Goal: Task Accomplishment & Management: Manage account settings

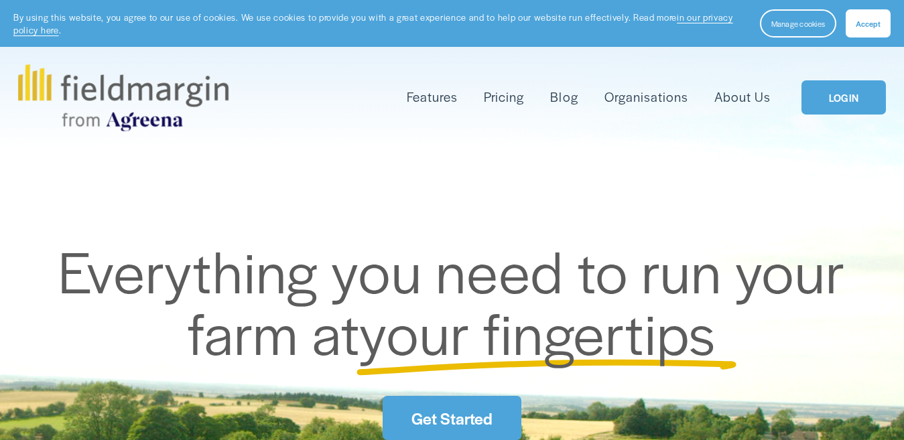
click at [839, 101] on link "LOGIN" at bounding box center [844, 97] width 84 height 34
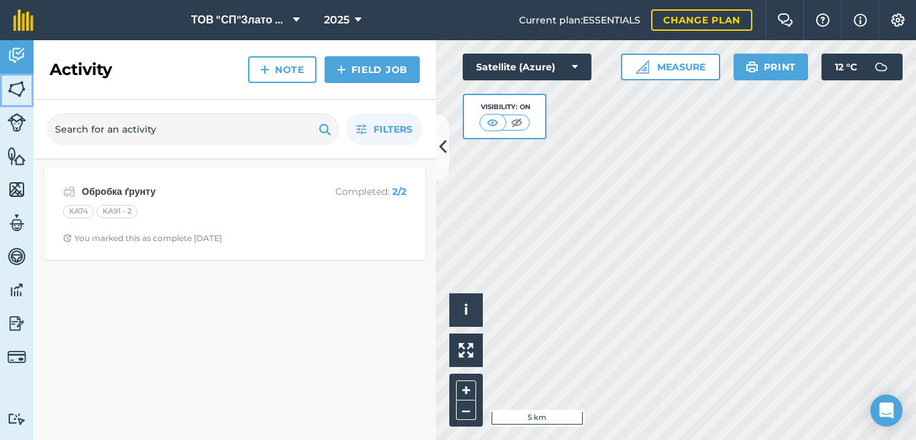
click at [15, 83] on img at bounding box center [16, 89] width 19 height 20
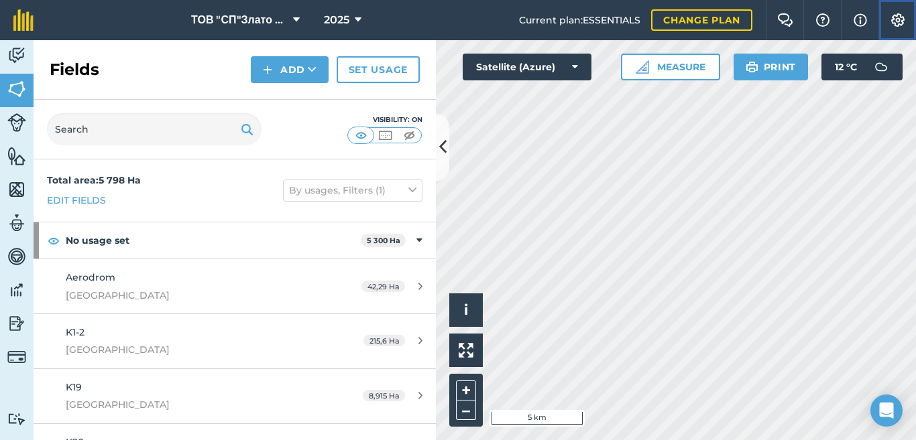
click at [896, 23] on img at bounding box center [897, 19] width 16 height 13
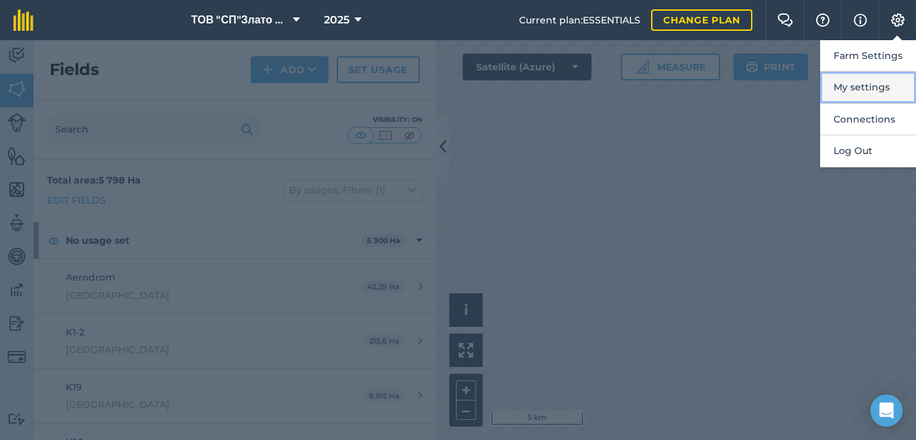
click at [879, 81] on button "My settings" at bounding box center [868, 88] width 96 height 32
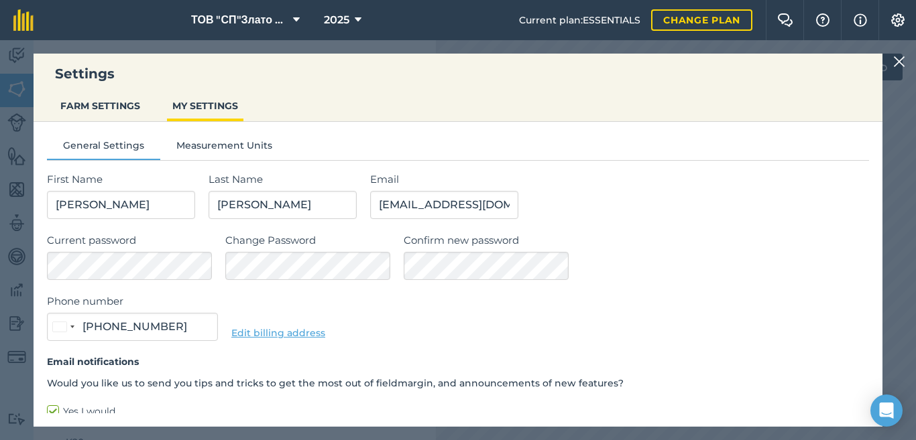
type input "095 195 1809"
click at [99, 111] on button "FARM SETTINGS" at bounding box center [100, 105] width 90 height 25
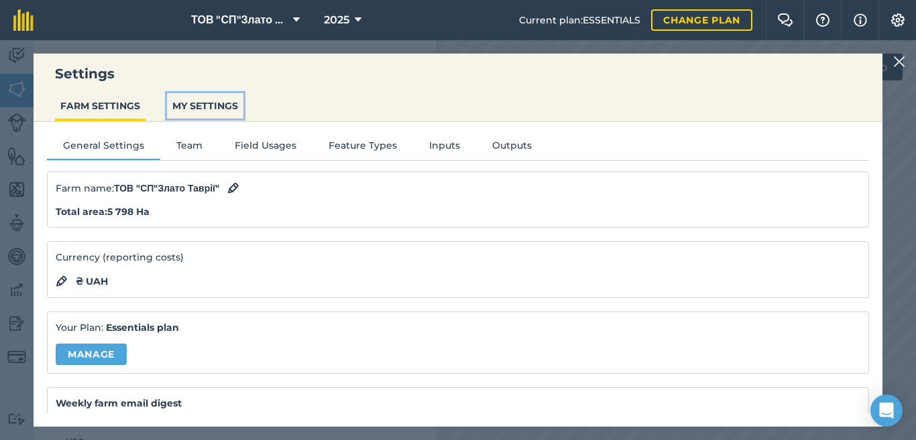
click at [175, 108] on button "MY SETTINGS" at bounding box center [205, 105] width 76 height 25
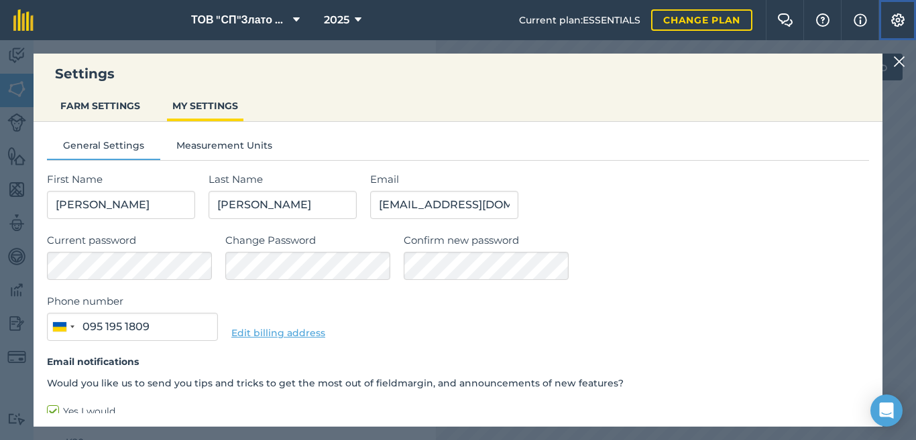
click at [898, 20] on img at bounding box center [897, 19] width 16 height 13
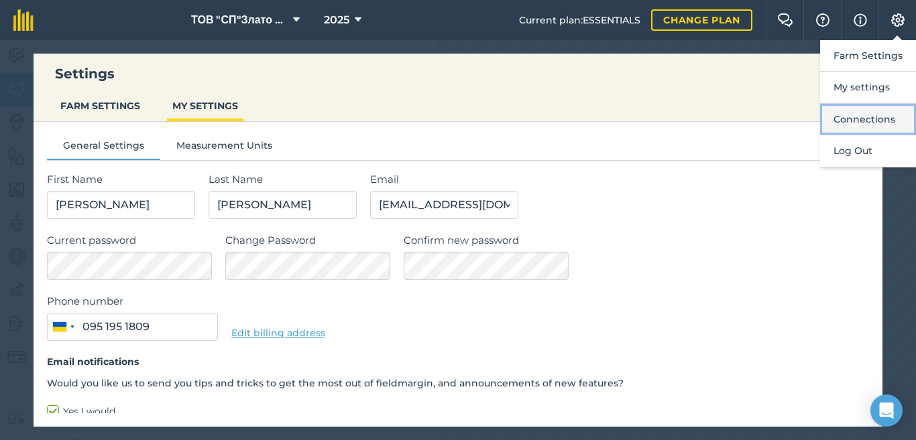
click at [857, 117] on button "Connections" at bounding box center [868, 120] width 96 height 32
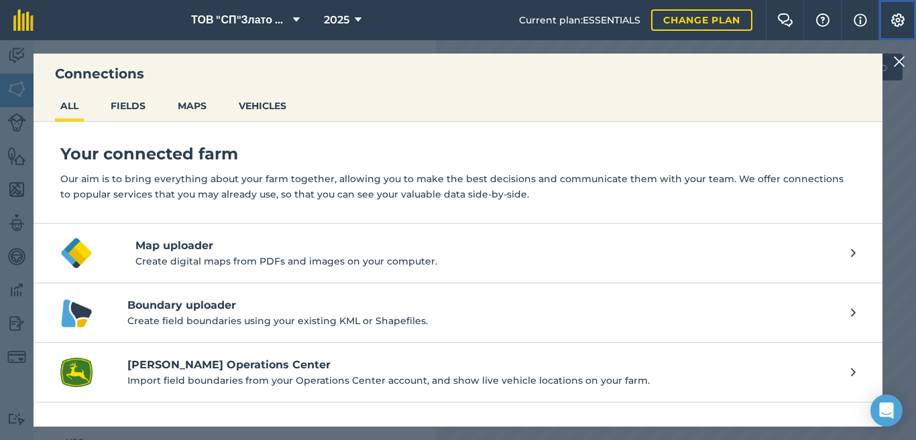
click at [896, 23] on img at bounding box center [897, 19] width 16 height 13
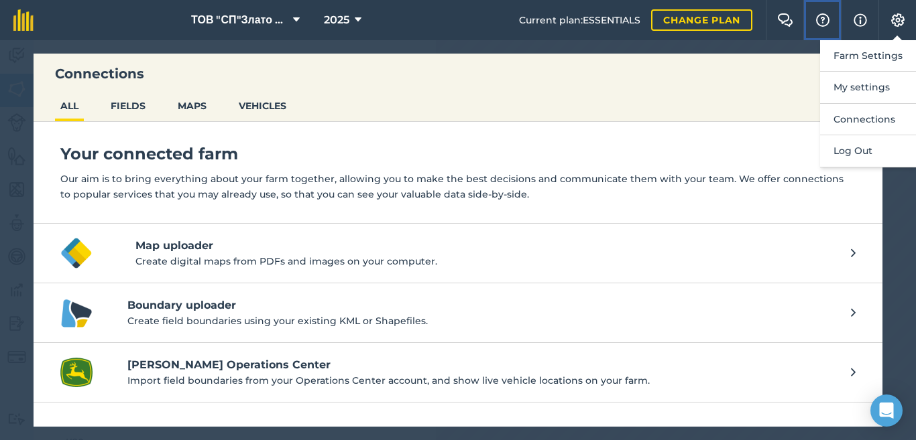
click at [820, 21] on img at bounding box center [822, 19] width 16 height 13
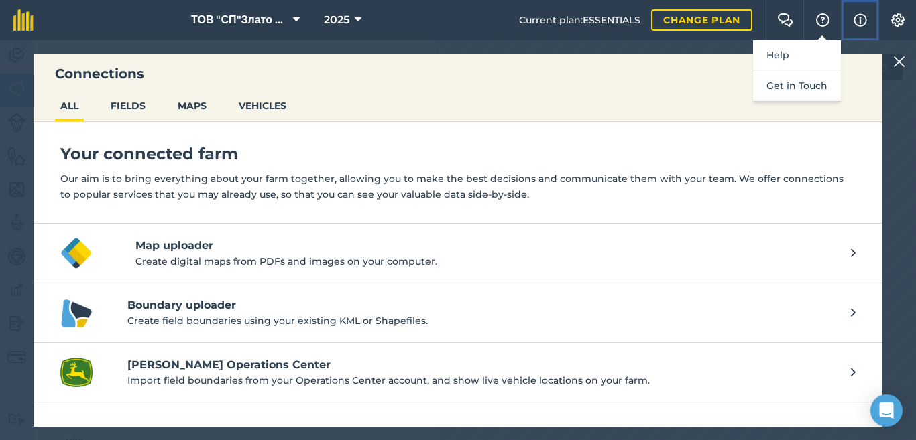
click at [858, 22] on img at bounding box center [859, 20] width 13 height 16
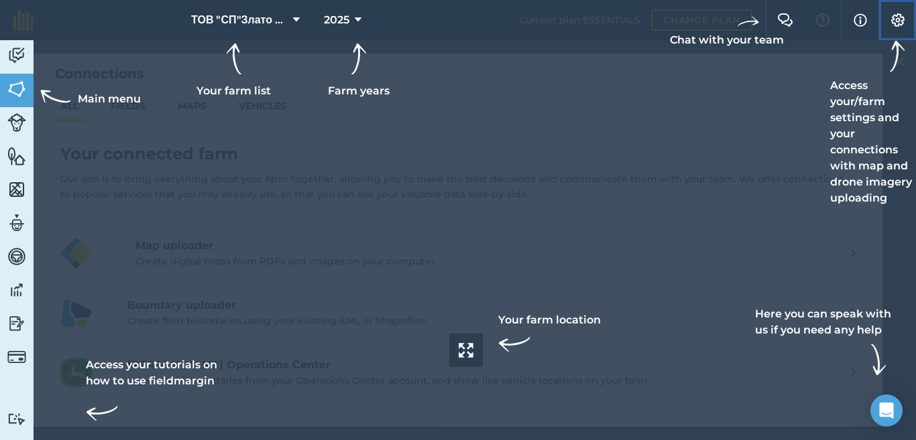
click at [897, 25] on img at bounding box center [897, 19] width 16 height 13
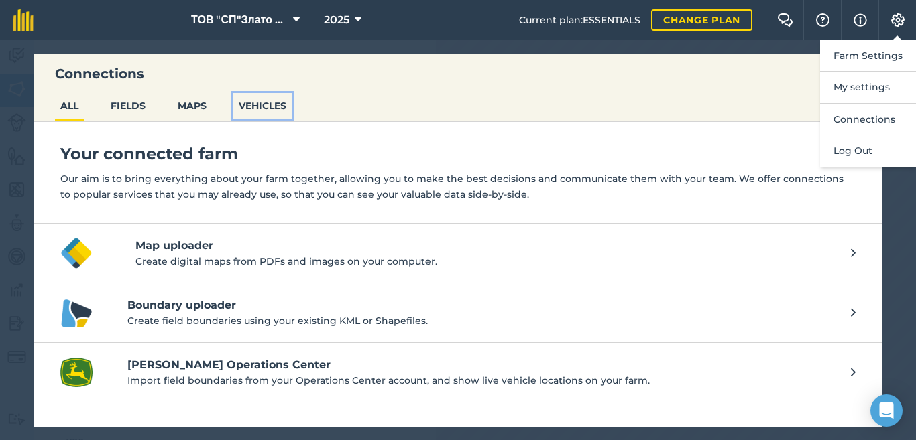
click at [273, 109] on button "VEHICLES" at bounding box center [262, 105] width 58 height 25
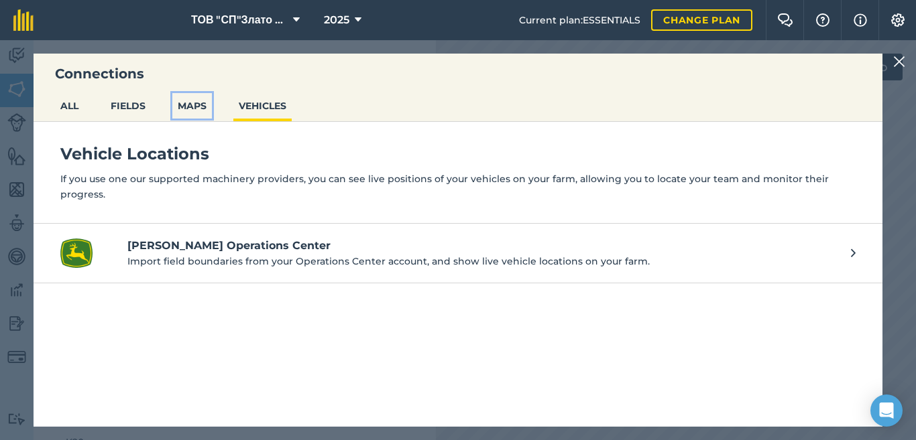
click at [200, 109] on button "MAPS" at bounding box center [192, 105] width 40 height 25
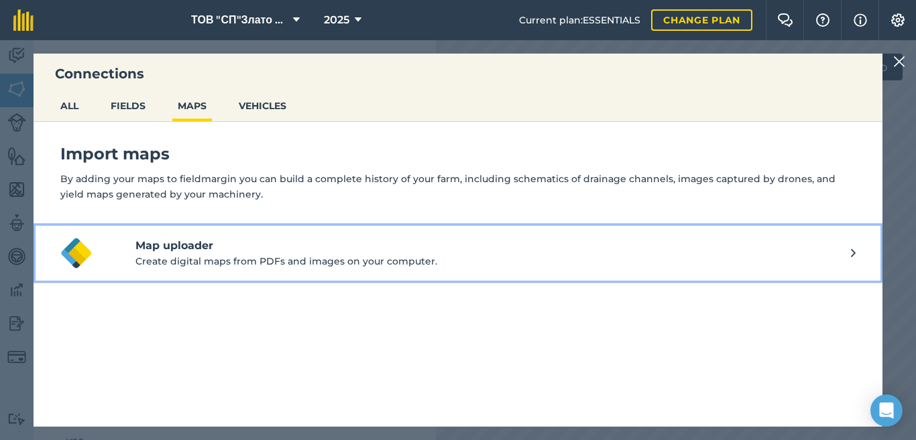
click at [190, 251] on h4 "Map uploader" at bounding box center [492, 246] width 715 height 16
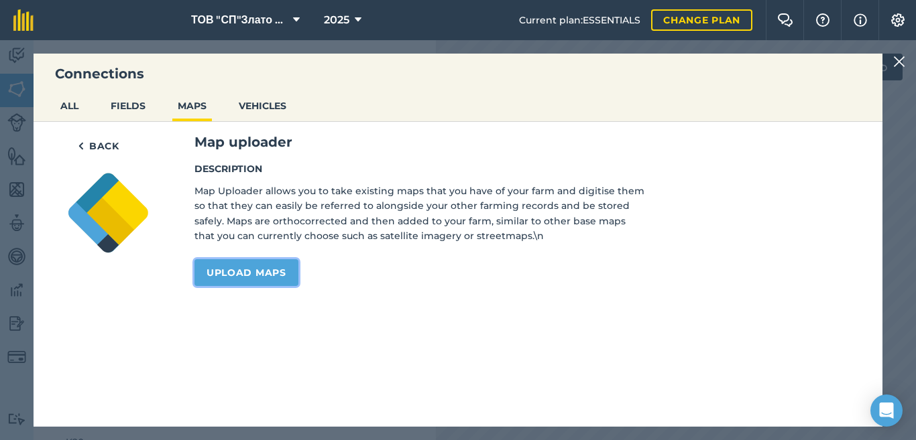
click at [231, 277] on link "Upload maps" at bounding box center [246, 272] width 104 height 27
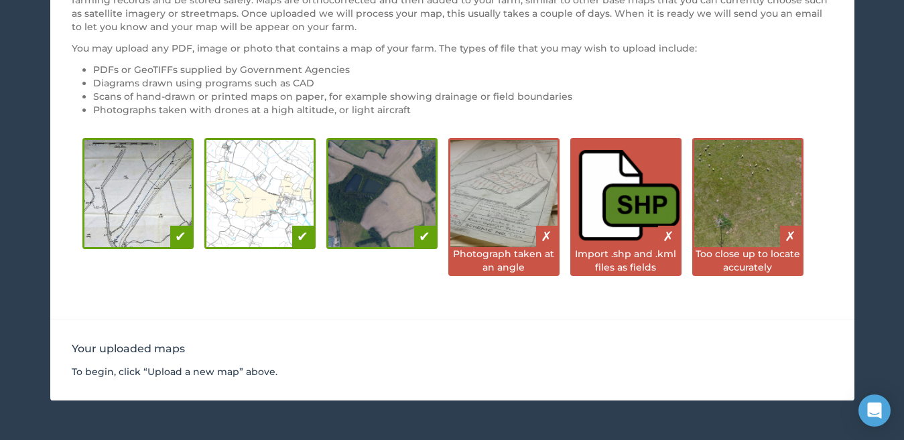
scroll to position [160, 0]
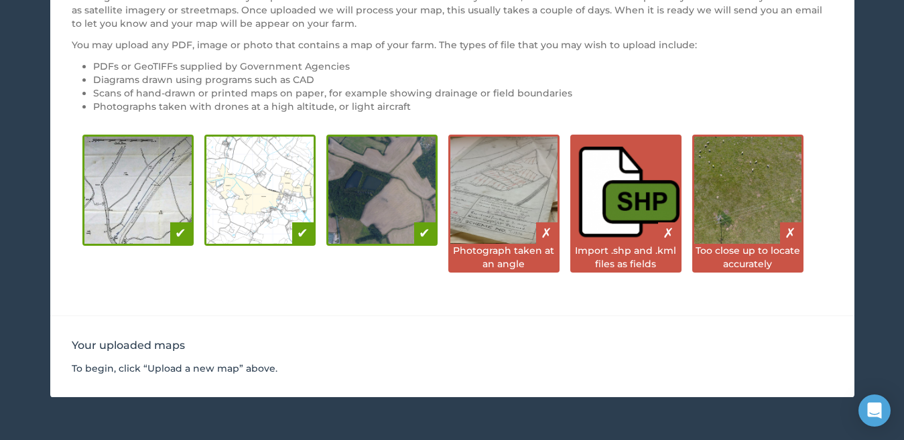
click at [251, 201] on img at bounding box center [259, 190] width 107 height 107
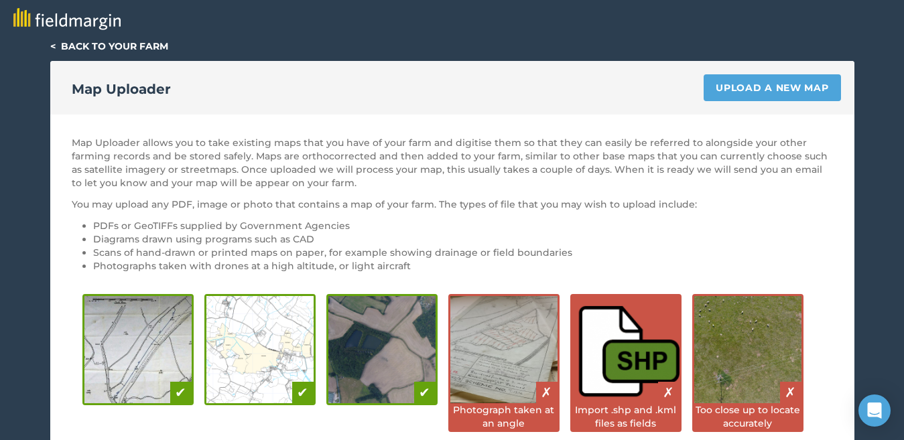
scroll to position [0, 0]
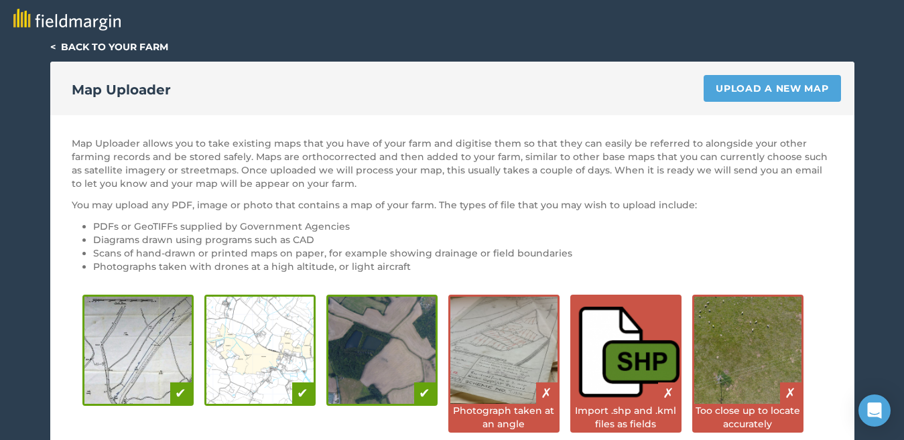
click at [251, 201] on p "You may upload any PDF, image or photo that contains a map of your farm. The ty…" at bounding box center [452, 204] width 761 height 13
click at [753, 88] on link "Upload a new map" at bounding box center [772, 88] width 137 height 27
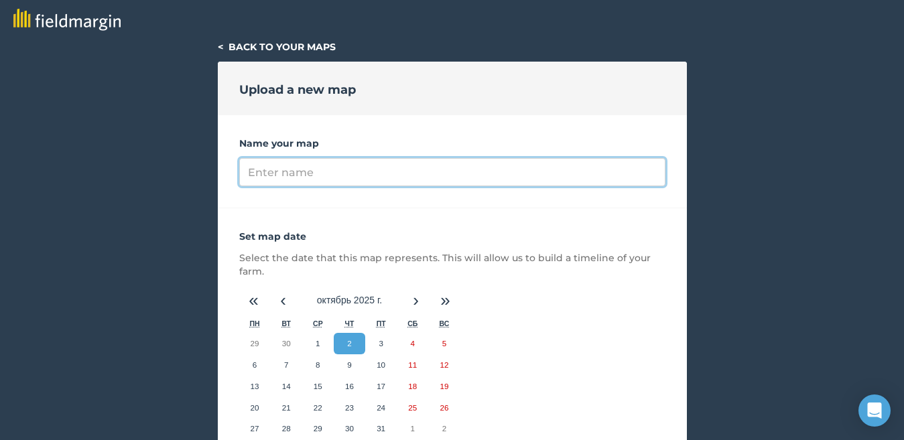
click at [336, 171] on input "Name your map" at bounding box center [452, 172] width 426 height 28
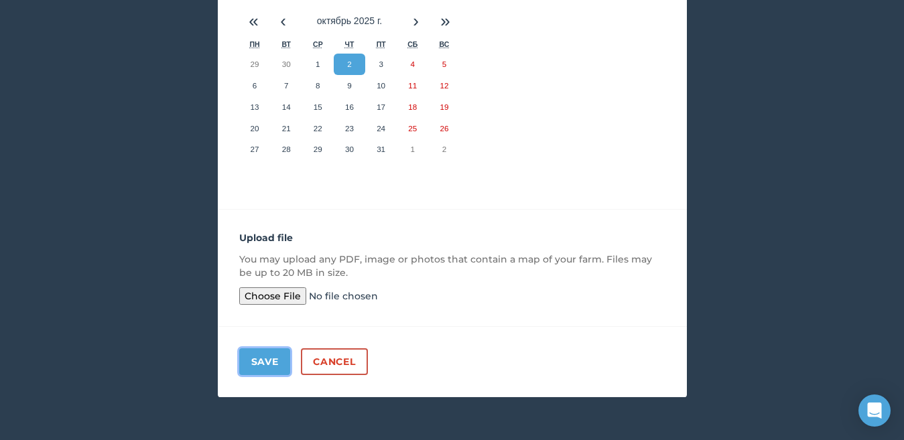
scroll to position [294, 0]
click at [268, 355] on button "Save" at bounding box center [265, 362] width 52 height 27
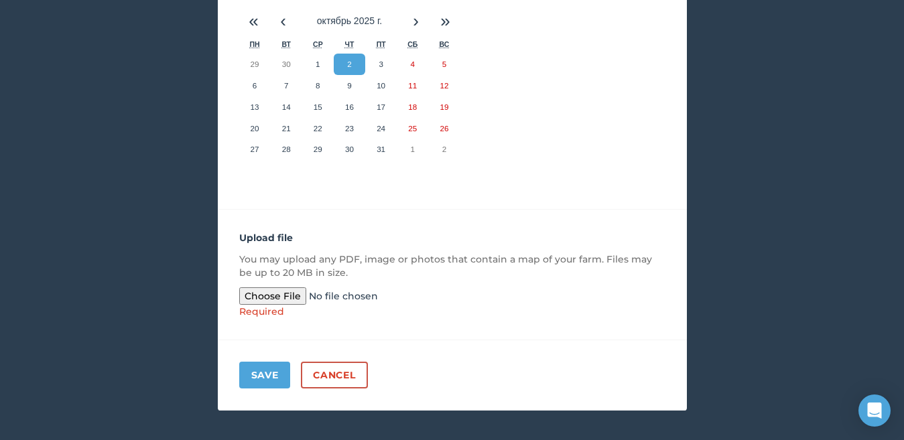
click at [288, 295] on input "file" at bounding box center [341, 296] width 205 height 17
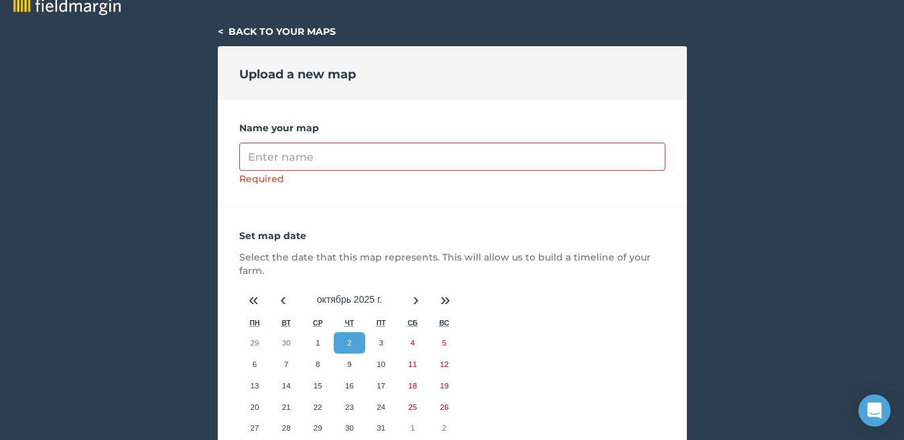
scroll to position [0, 0]
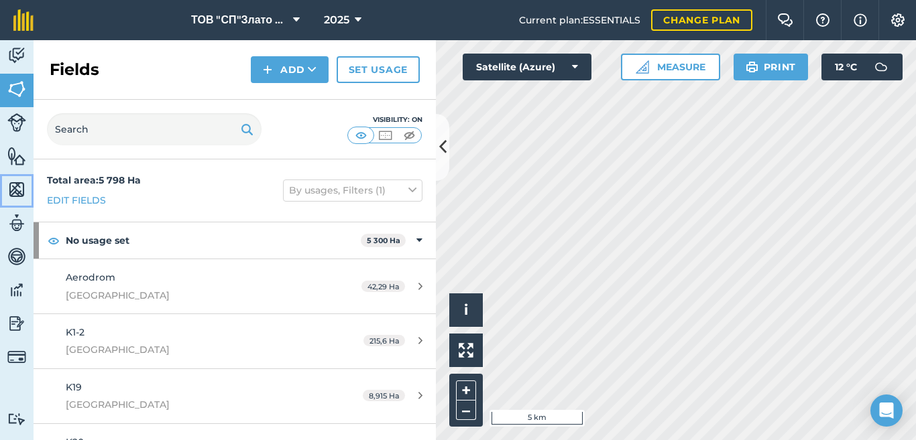
click at [18, 188] on img at bounding box center [16, 190] width 19 height 20
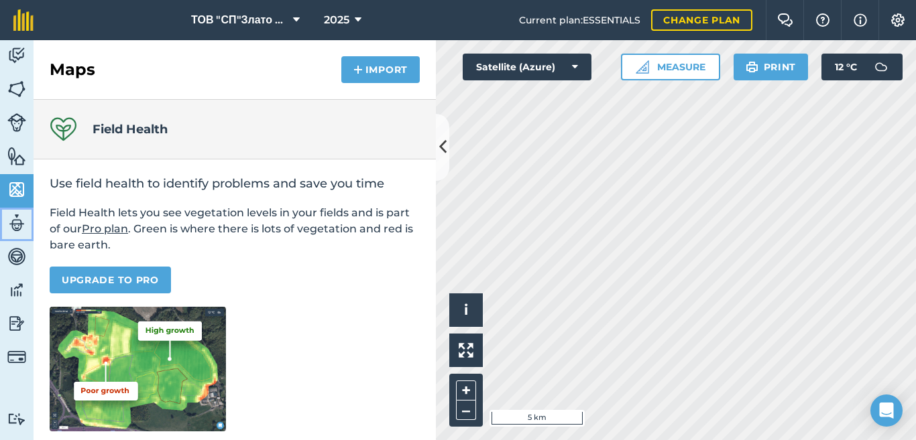
click at [19, 222] on img at bounding box center [16, 223] width 19 height 20
select select "MEMBER"
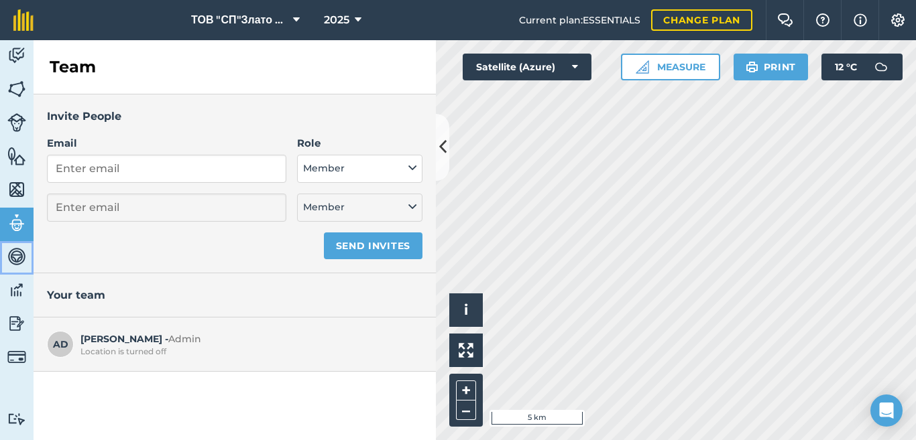
click at [19, 252] on img at bounding box center [16, 257] width 19 height 20
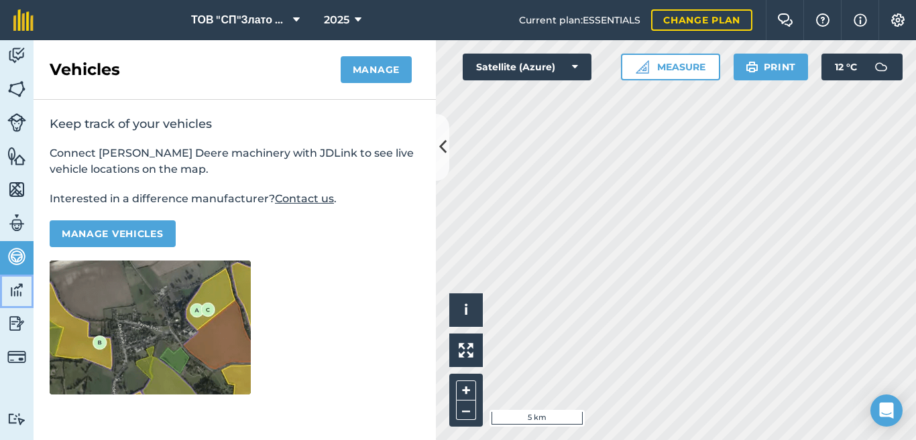
click at [25, 290] on img at bounding box center [16, 290] width 19 height 20
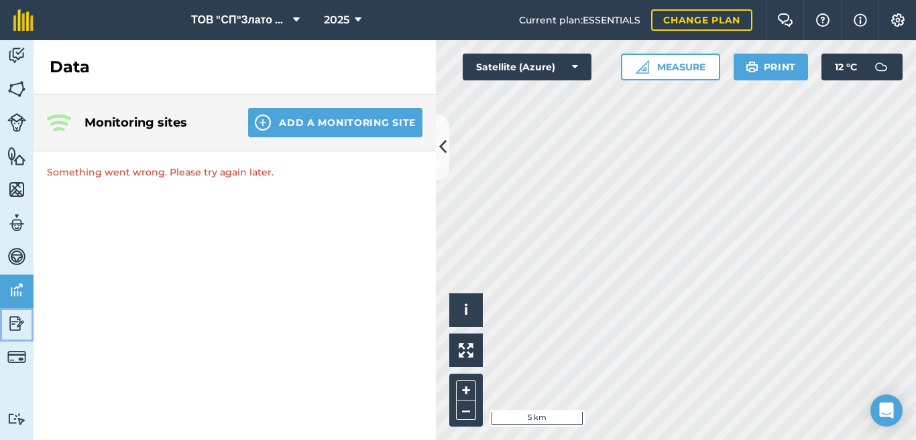
click at [23, 322] on img at bounding box center [16, 324] width 19 height 20
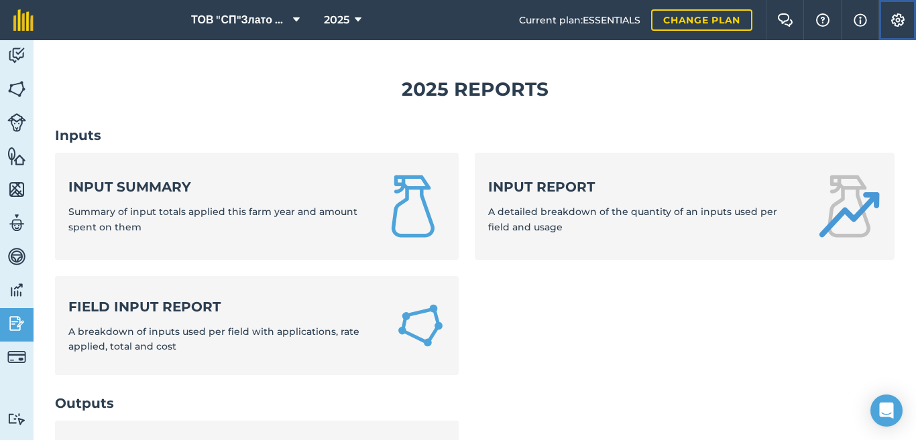
click at [893, 16] on img at bounding box center [897, 19] width 16 height 13
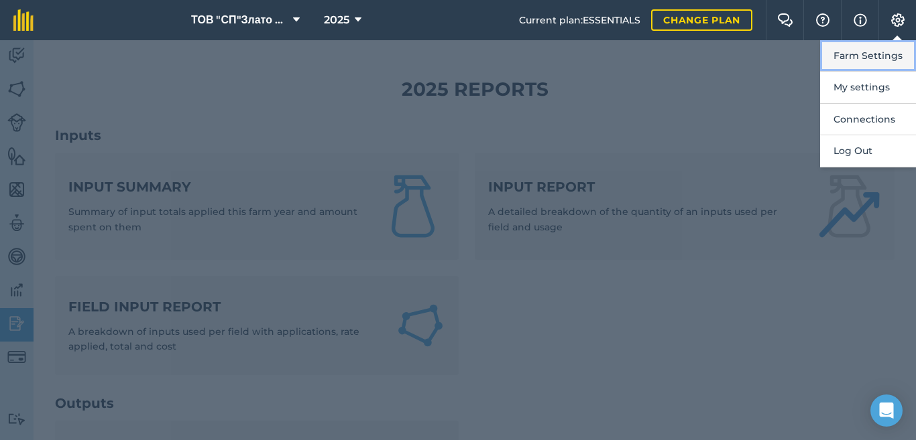
click at [859, 58] on button "Farm Settings" at bounding box center [868, 56] width 96 height 32
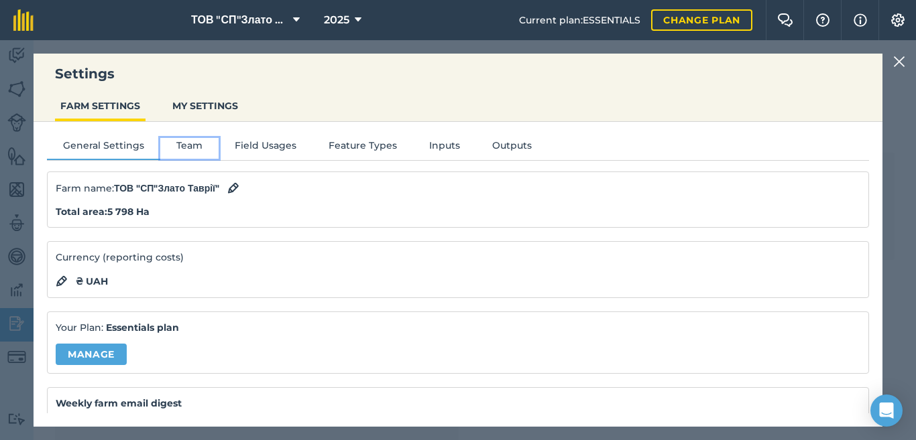
click at [198, 147] on button "Team" at bounding box center [189, 148] width 58 height 20
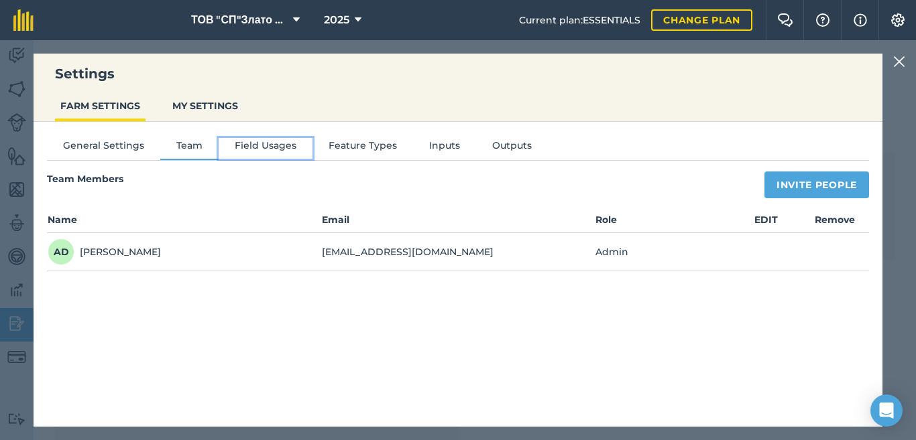
click at [261, 149] on button "Field Usages" at bounding box center [266, 148] width 94 height 20
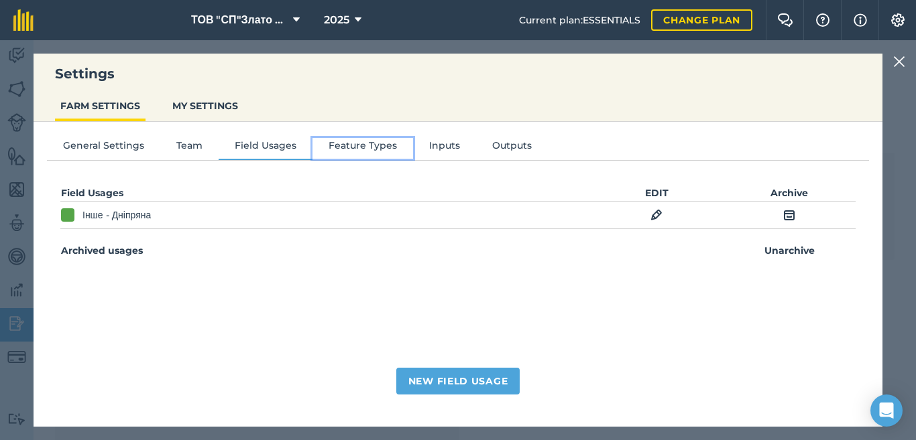
click at [345, 143] on button "Feature Types" at bounding box center [362, 148] width 101 height 20
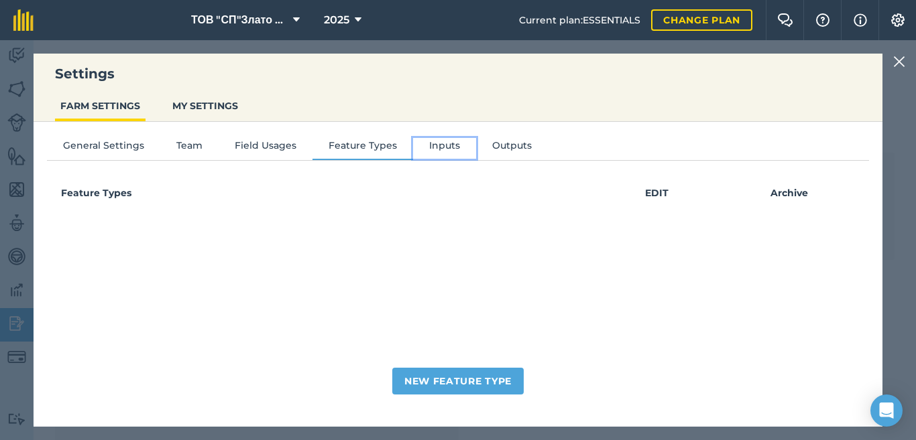
click at [436, 151] on button "Inputs" at bounding box center [444, 148] width 63 height 20
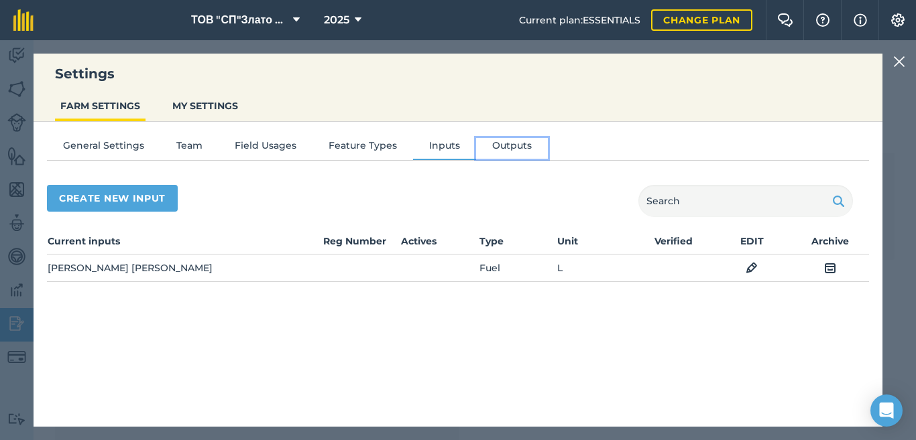
click at [502, 145] on button "Outputs" at bounding box center [512, 148] width 72 height 20
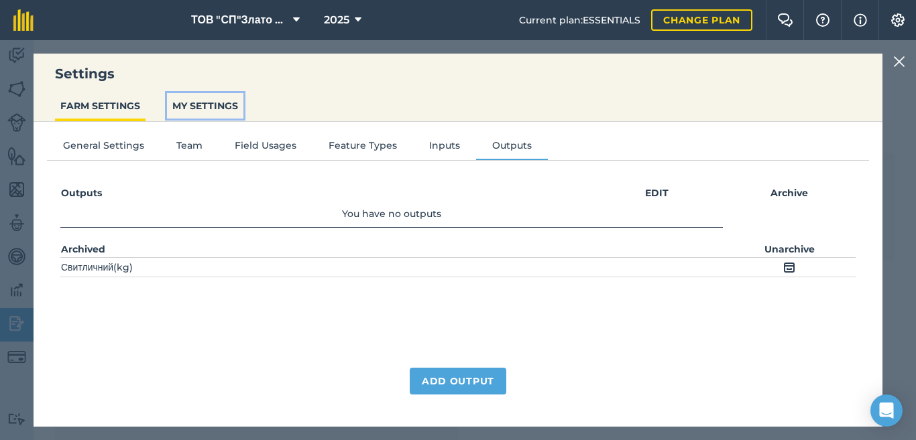
click at [188, 107] on button "MY SETTINGS" at bounding box center [205, 105] width 76 height 25
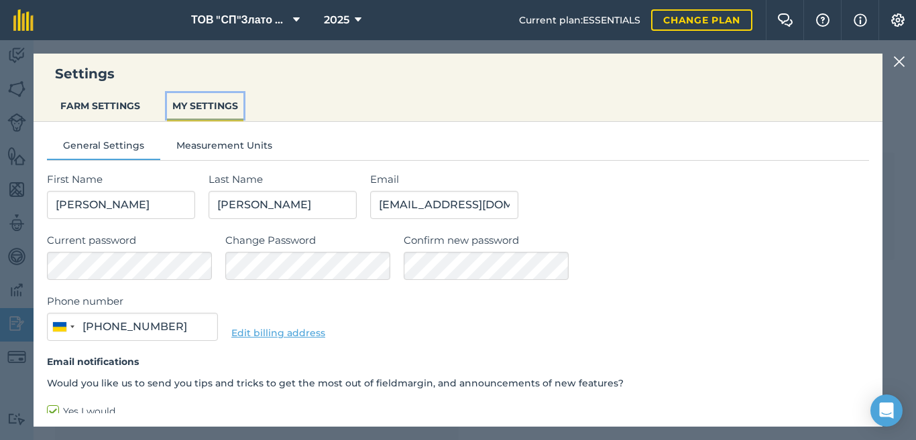
type input "095 195 1809"
click at [192, 149] on button "Measurement Units" at bounding box center [224, 148] width 128 height 20
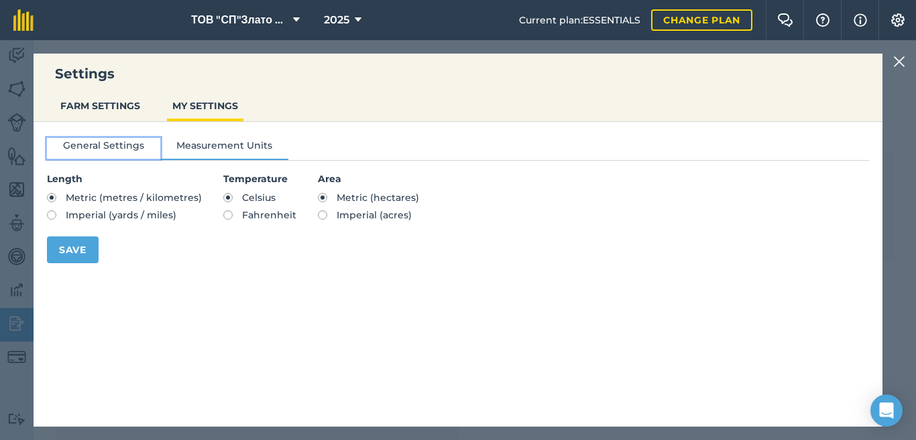
click at [113, 145] on button "General Settings" at bounding box center [103, 148] width 113 height 20
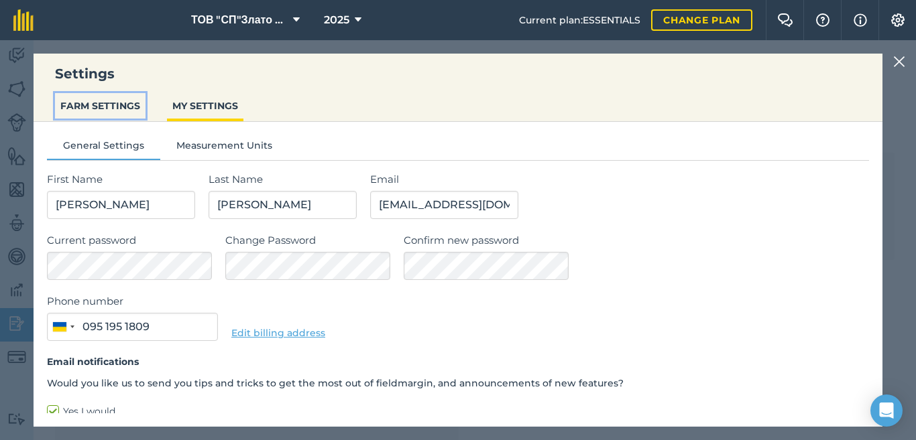
click at [105, 111] on button "FARM SETTINGS" at bounding box center [100, 105] width 90 height 25
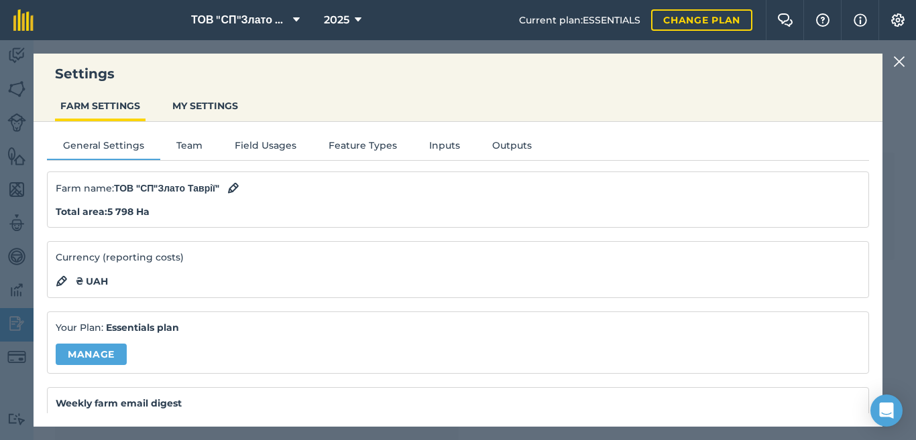
click at [904, 70] on img at bounding box center [899, 62] width 12 height 16
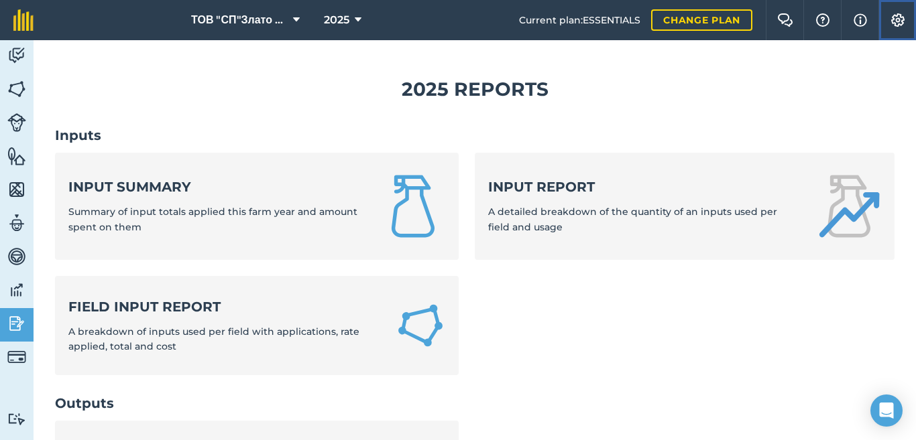
click at [898, 23] on img at bounding box center [897, 19] width 16 height 13
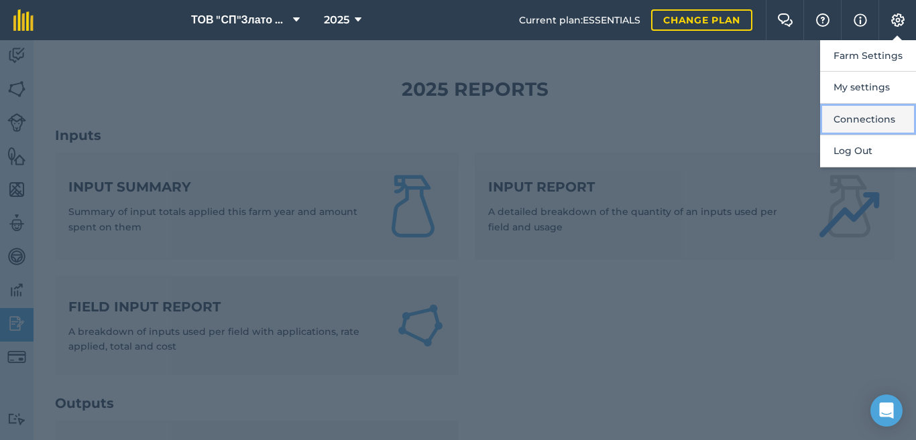
click at [867, 121] on button "Connections" at bounding box center [868, 120] width 96 height 32
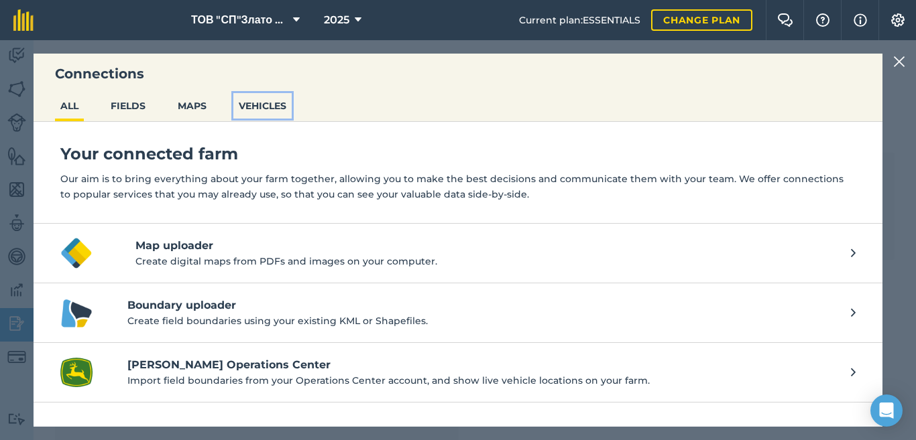
click at [269, 107] on button "VEHICLES" at bounding box center [262, 105] width 58 height 25
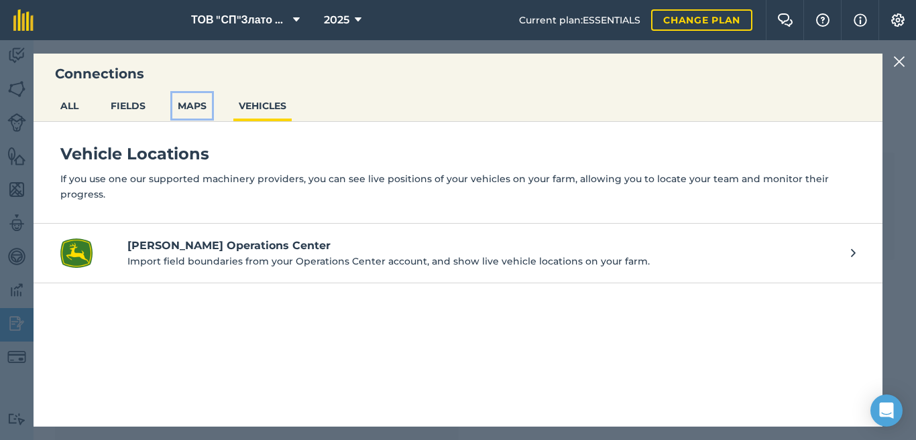
click at [194, 109] on button "MAPS" at bounding box center [192, 105] width 40 height 25
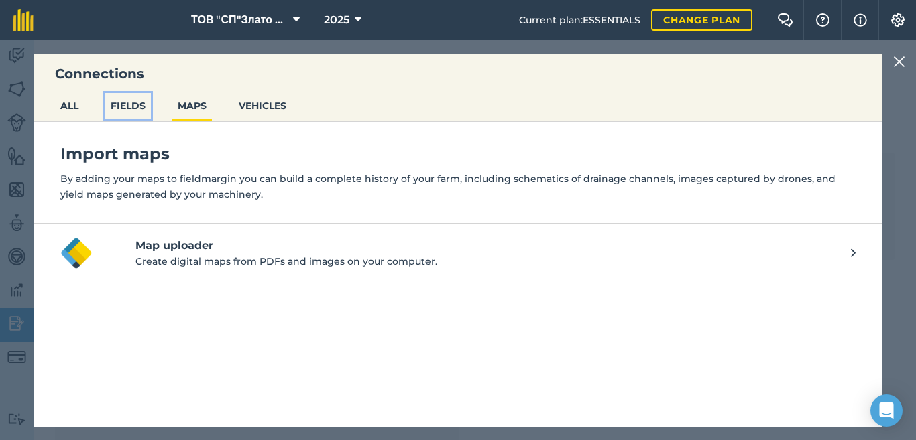
click at [131, 114] on button "FIELDS" at bounding box center [128, 105] width 46 height 25
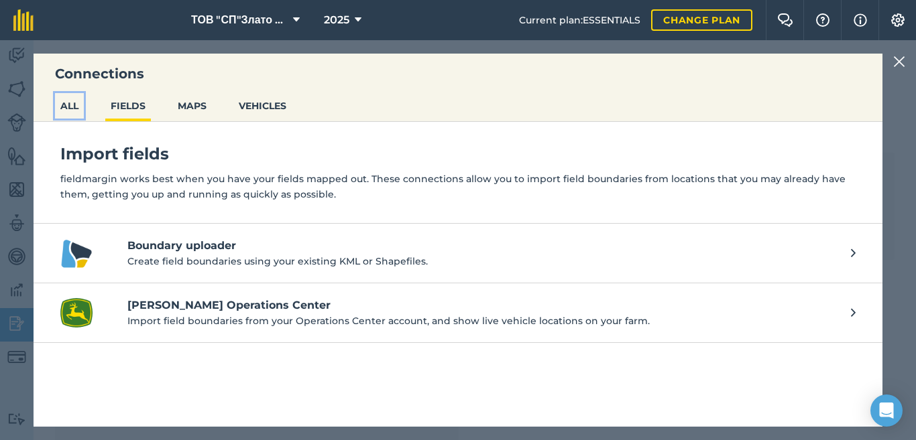
click at [79, 114] on button "ALL" at bounding box center [69, 105] width 29 height 25
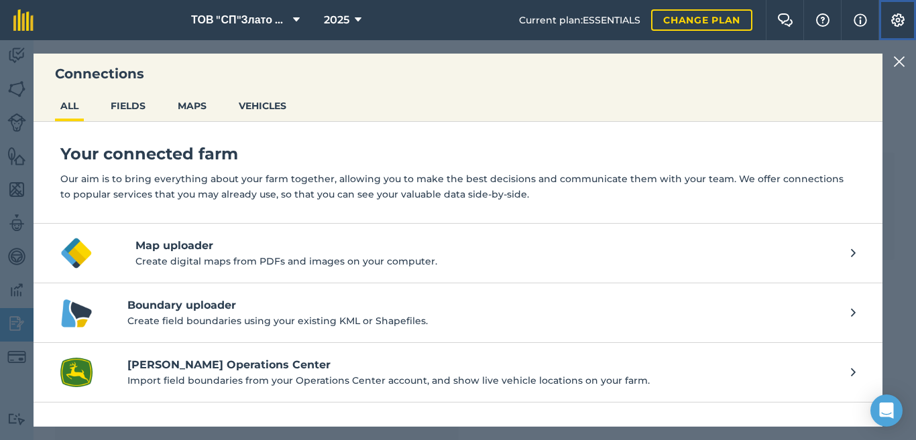
click at [894, 22] on img at bounding box center [897, 19] width 16 height 13
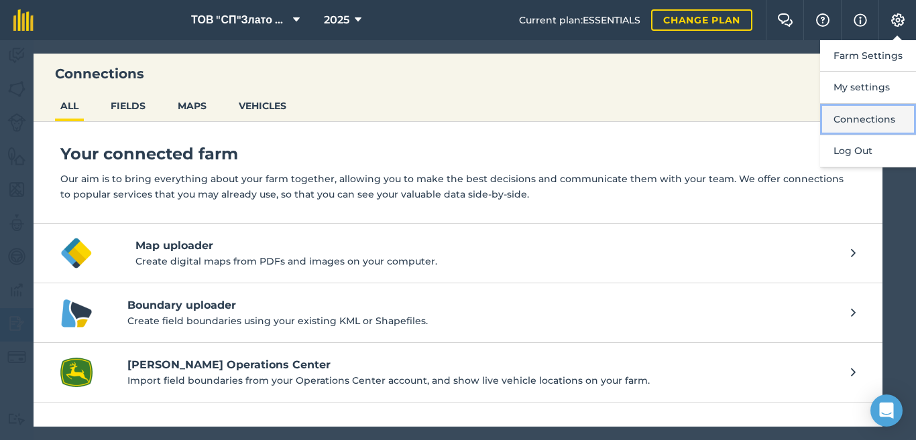
click at [885, 122] on button "Connections" at bounding box center [868, 120] width 96 height 32
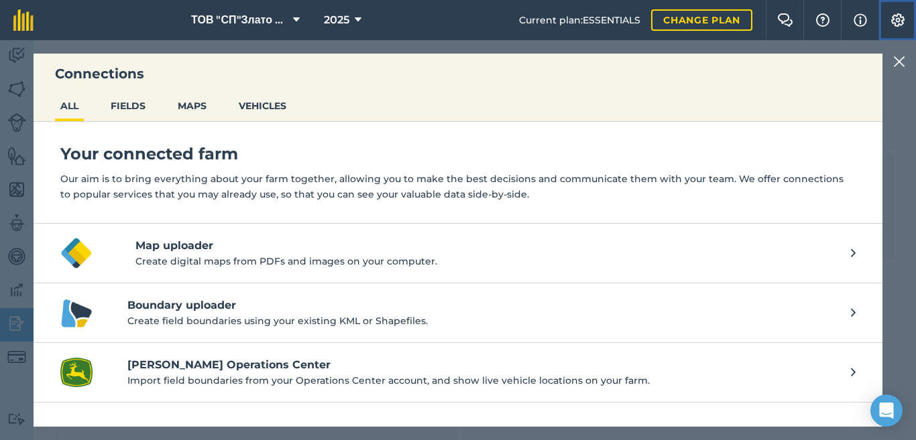
click at [894, 26] on img at bounding box center [897, 19] width 16 height 13
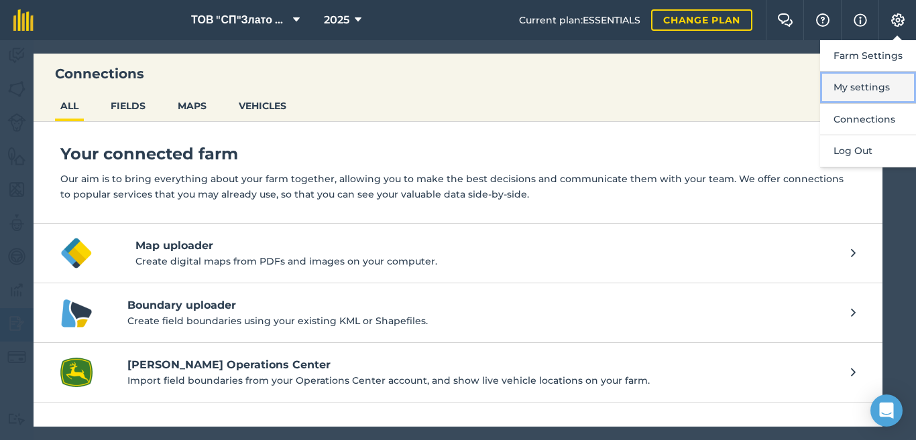
click at [878, 88] on button "My settings" at bounding box center [868, 88] width 96 height 32
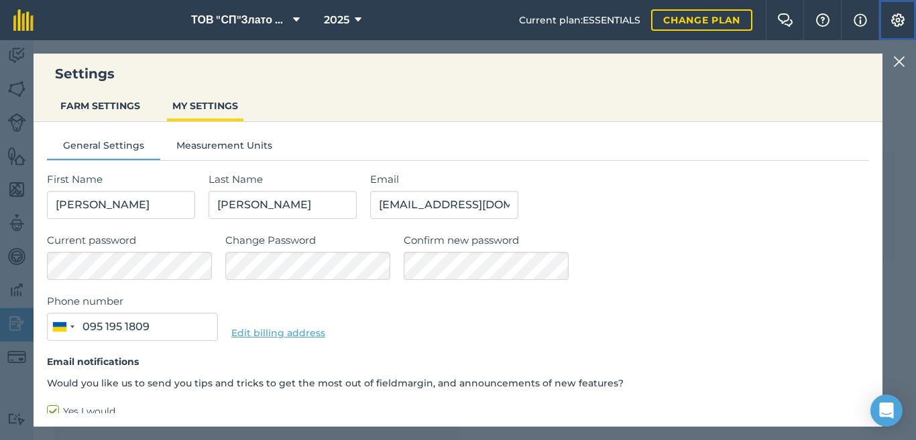
click at [896, 25] on img at bounding box center [897, 19] width 16 height 13
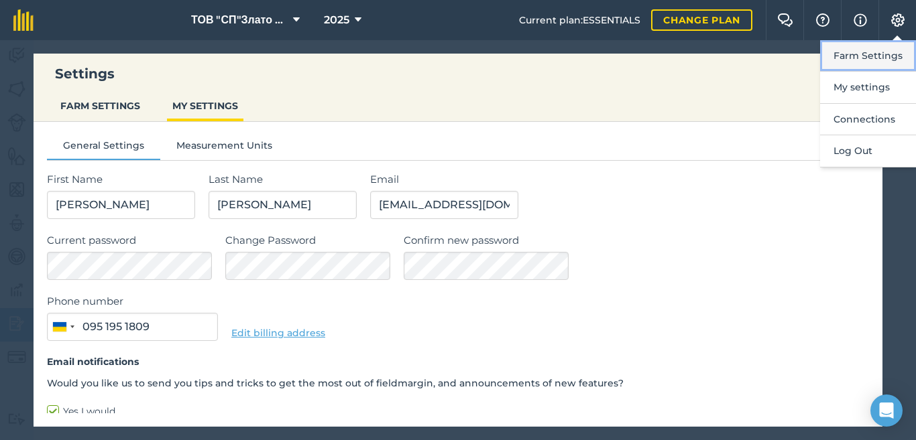
click at [865, 64] on button "Farm Settings" at bounding box center [868, 56] width 96 height 32
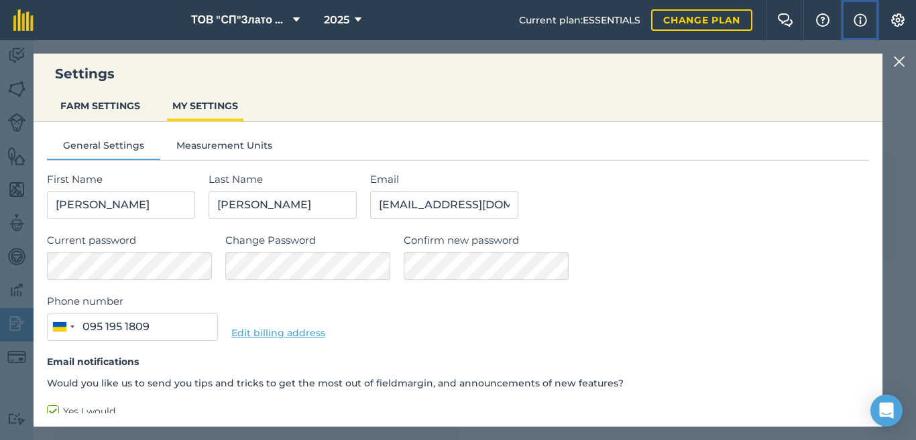
click at [857, 22] on img at bounding box center [859, 20] width 13 height 16
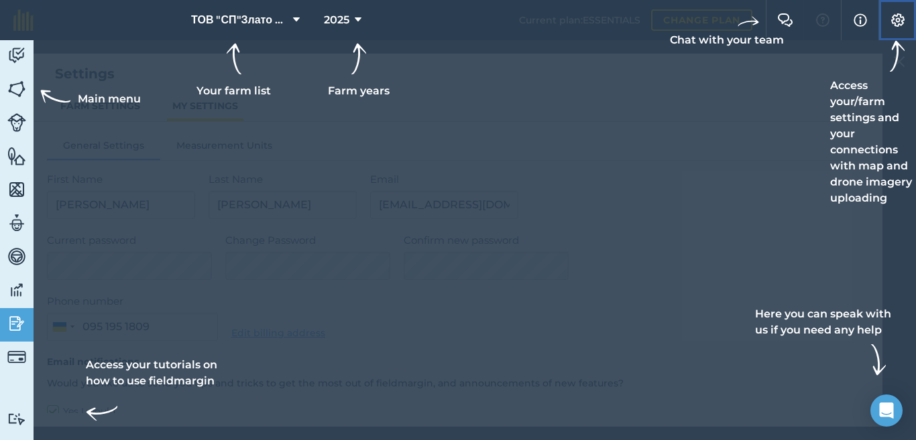
click at [892, 17] on img at bounding box center [897, 19] width 16 height 13
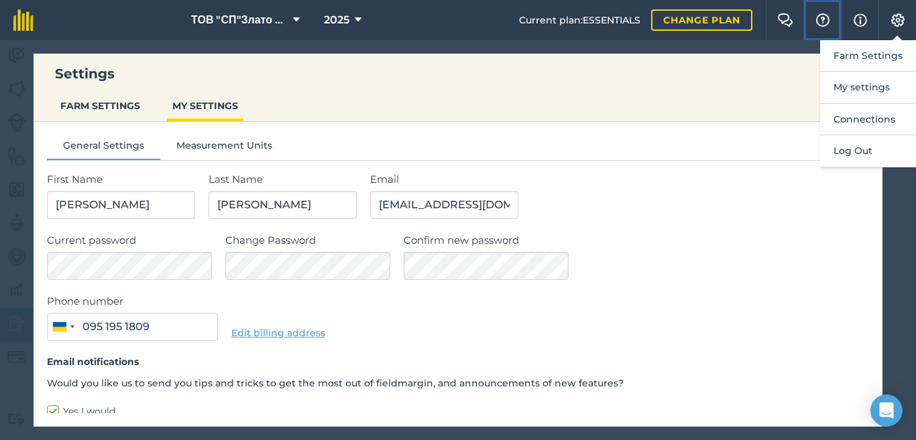
click at [822, 22] on img at bounding box center [822, 19] width 16 height 13
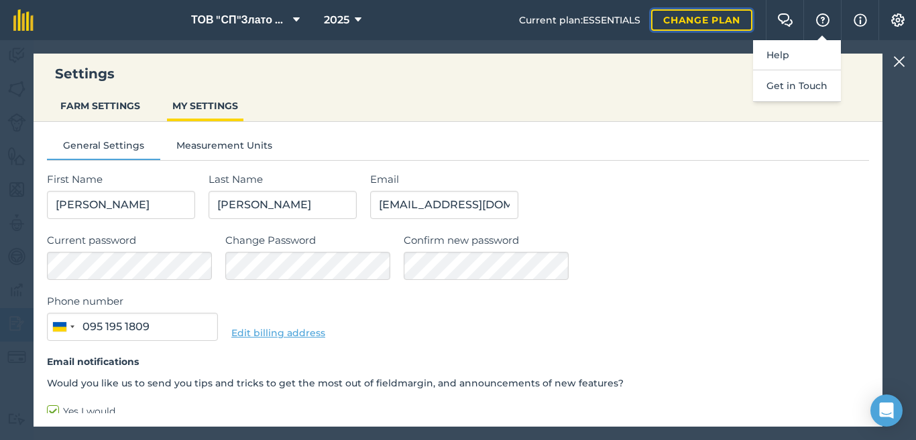
click at [701, 23] on link "Change plan" at bounding box center [701, 19] width 101 height 21
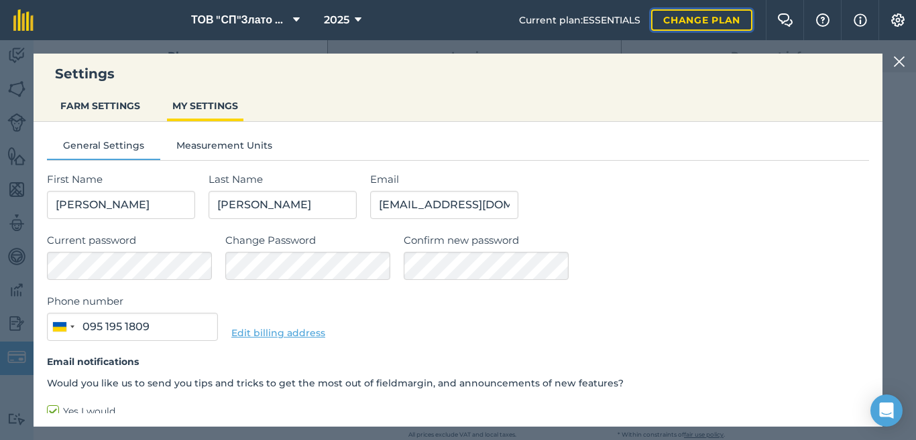
click at [701, 23] on link "Change plan" at bounding box center [701, 19] width 101 height 21
click at [896, 62] on img at bounding box center [899, 62] width 12 height 16
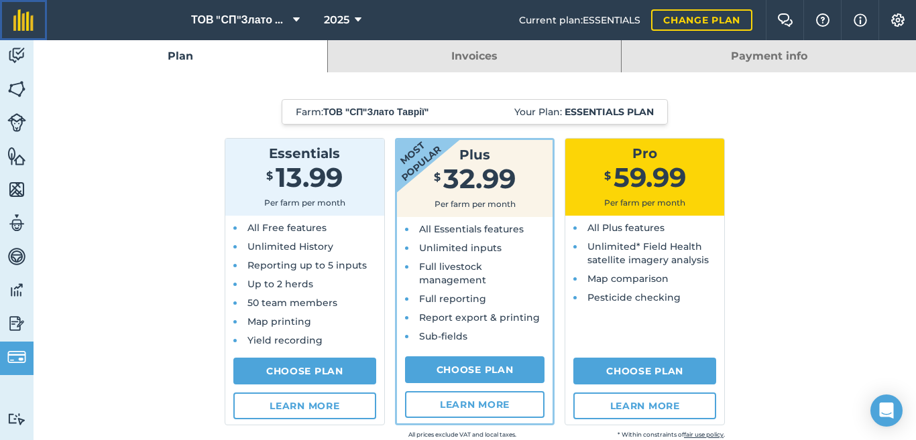
click at [25, 18] on img at bounding box center [23, 19] width 20 height 21
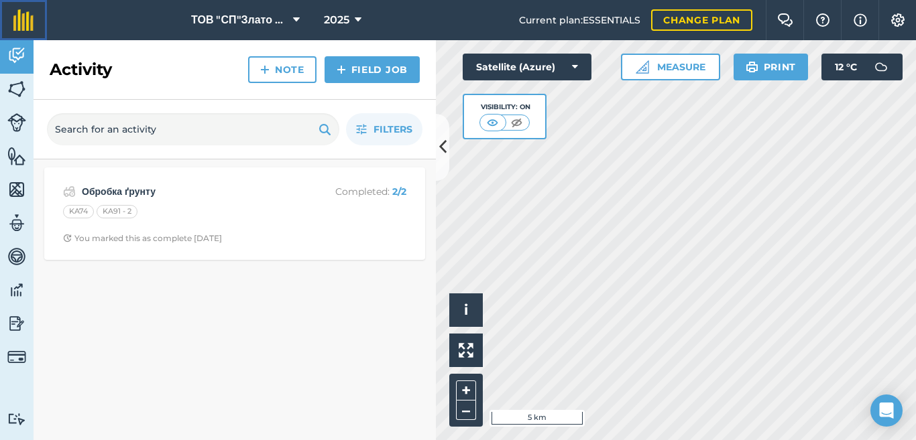
click at [24, 18] on img at bounding box center [23, 19] width 20 height 21
click at [774, 67] on button "Print" at bounding box center [770, 67] width 75 height 27
click at [14, 328] on img at bounding box center [16, 324] width 19 height 20
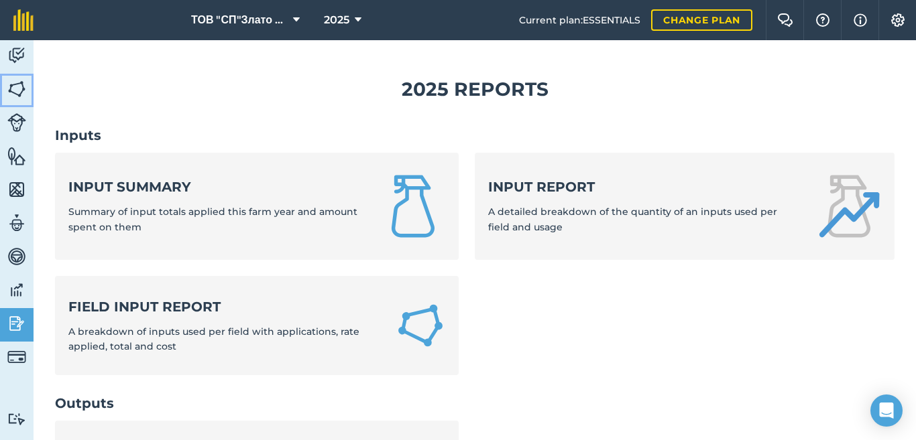
click at [17, 87] on img at bounding box center [16, 89] width 19 height 20
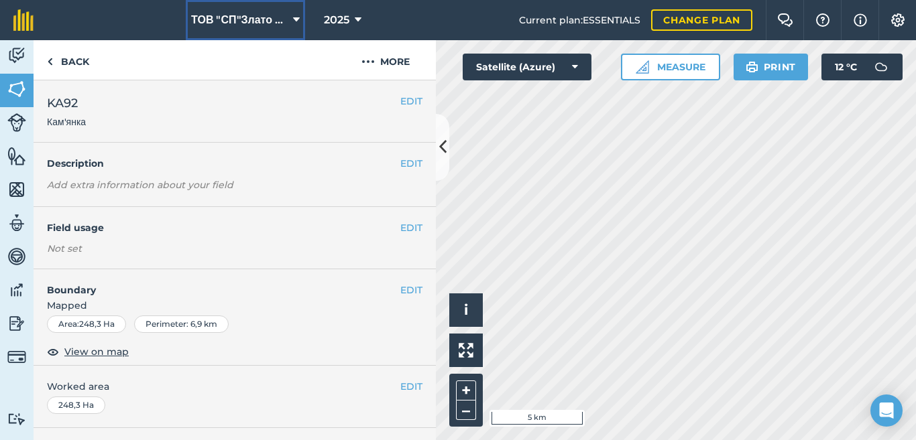
click at [285, 21] on span "ТОВ "СП"Злато Таврії"" at bounding box center [239, 20] width 97 height 16
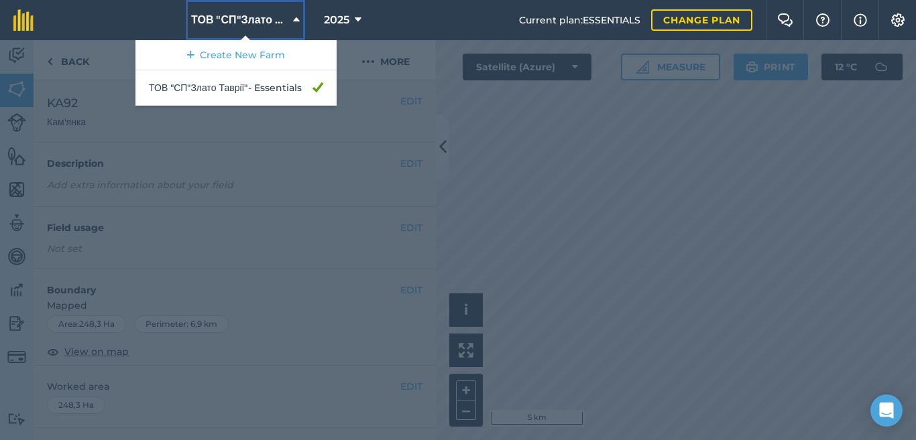
click at [285, 21] on span "ТОВ "СП"Злато Таврії"" at bounding box center [239, 20] width 97 height 16
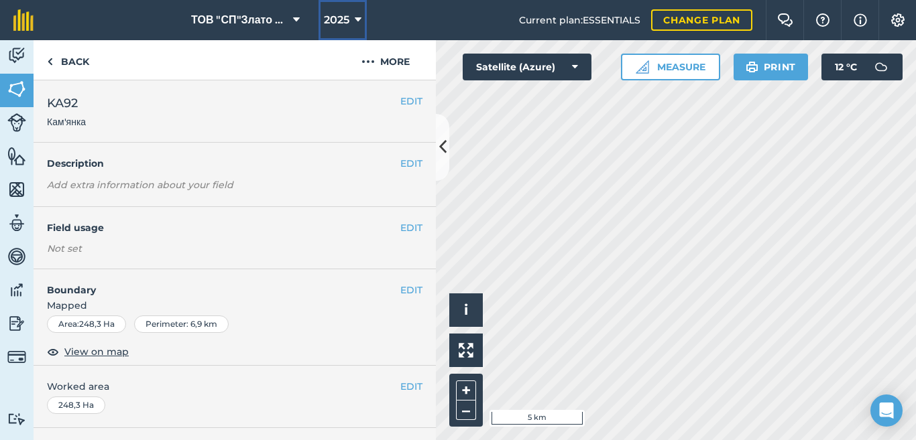
click at [338, 18] on span "2025" at bounding box center [336, 20] width 25 height 16
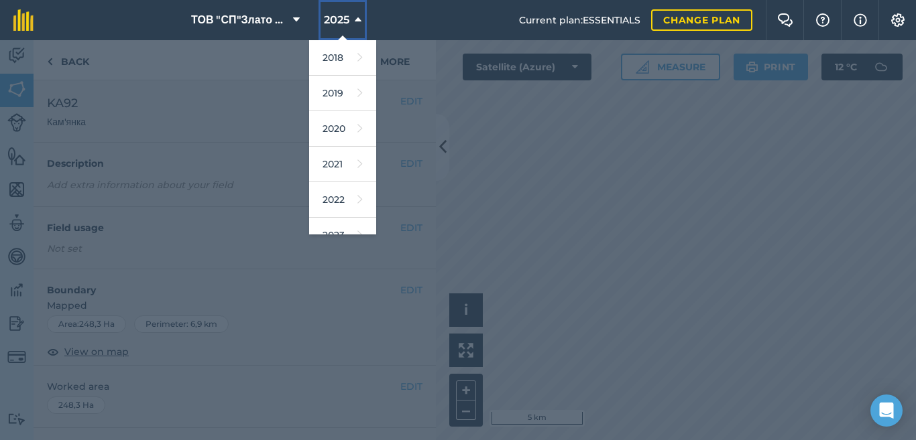
click at [338, 18] on span "2025" at bounding box center [336, 20] width 25 height 16
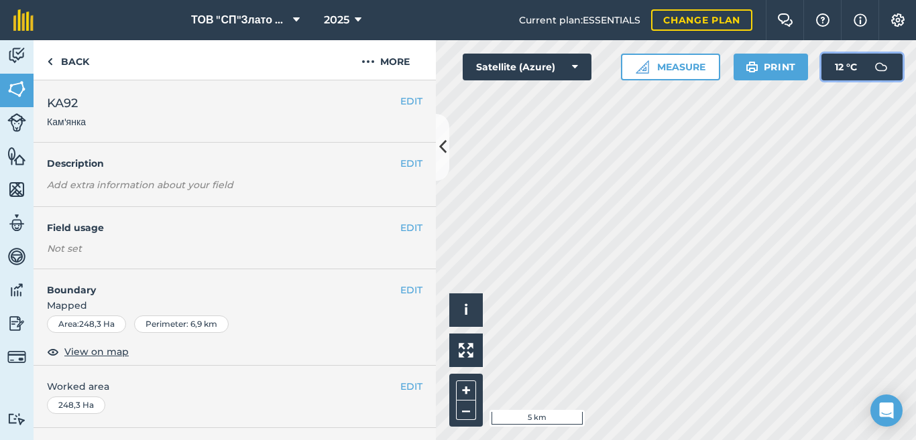
click at [860, 71] on button "12 ° C" at bounding box center [861, 67] width 81 height 27
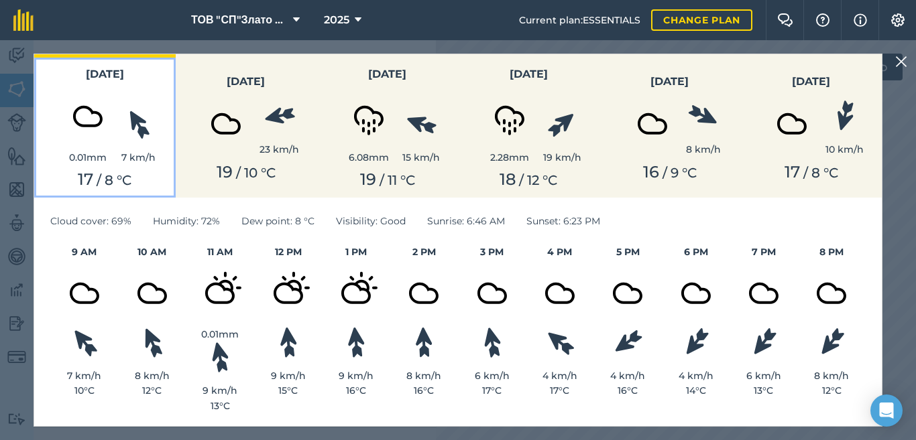
drag, startPoint x: 149, startPoint y: 57, endPoint x: 255, endPoint y: 63, distance: 106.1
click at [255, 63] on div "[DATE] 0.01 mm 7 km/h 17 / 8 ° C [DATE] 23 km/h 19 / 10 ° C [DATE] 6.08 mm 15 k…" at bounding box center [457, 125] width 847 height 143
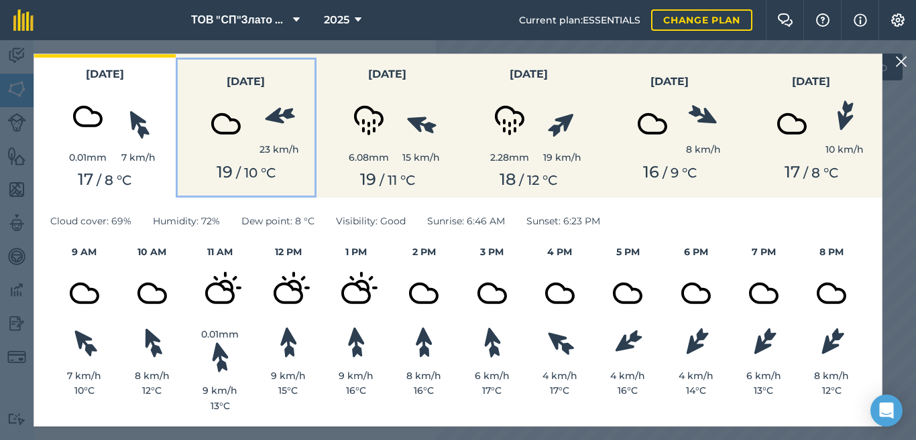
click at [255, 63] on button "[DATE] 23 km/h 19 / 10 ° C" at bounding box center [246, 125] width 141 height 143
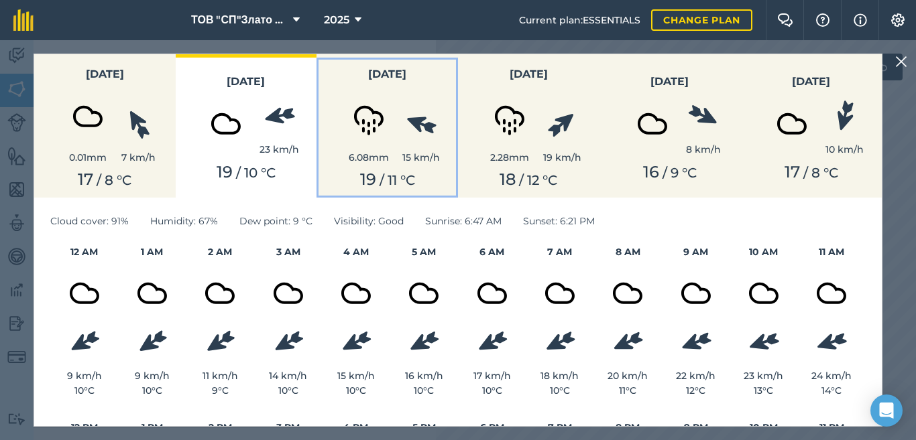
click at [340, 98] on img at bounding box center [368, 116] width 67 height 67
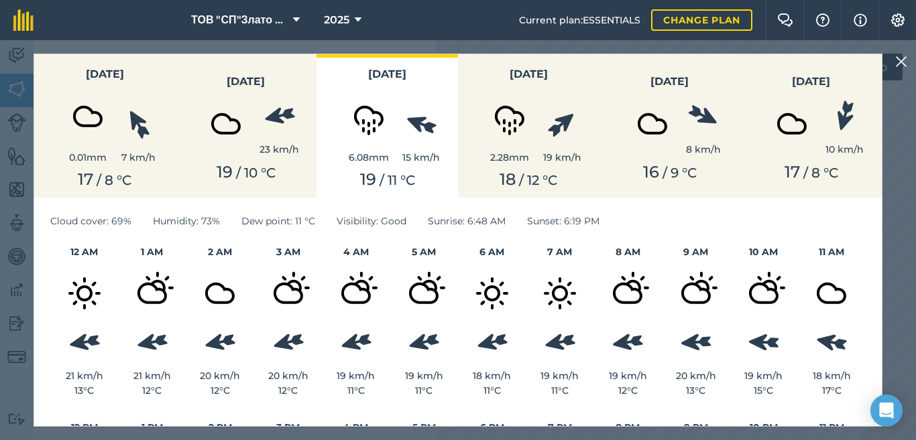
click at [902, 58] on img at bounding box center [901, 62] width 12 height 16
